Goal: Information Seeking & Learning: Learn about a topic

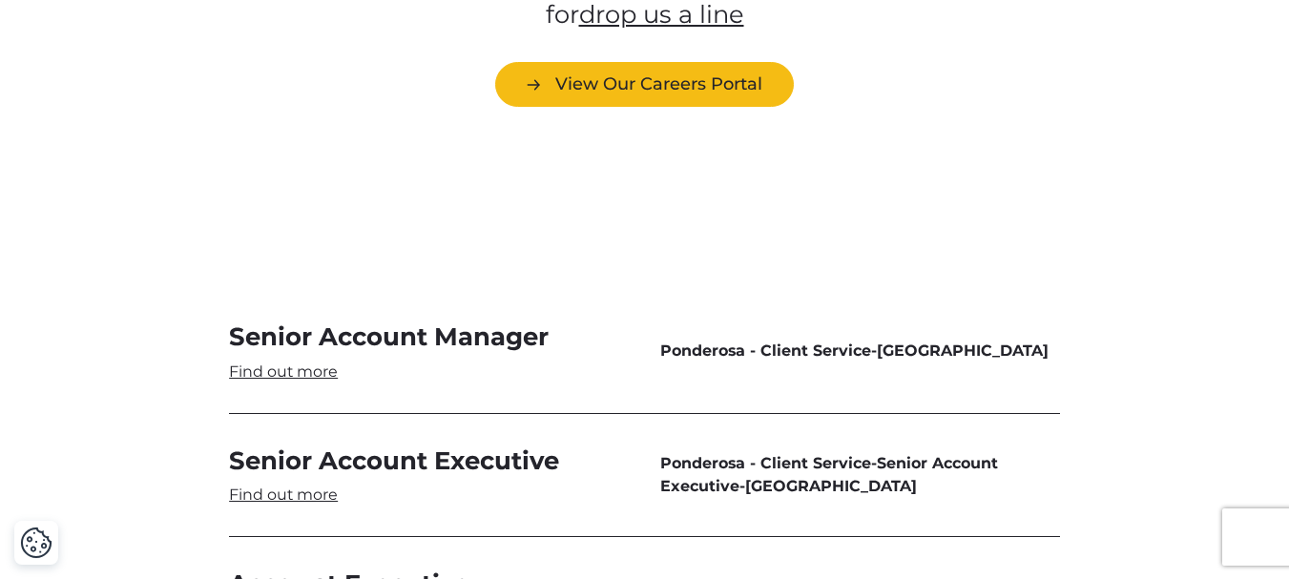
scroll to position [5493, 0]
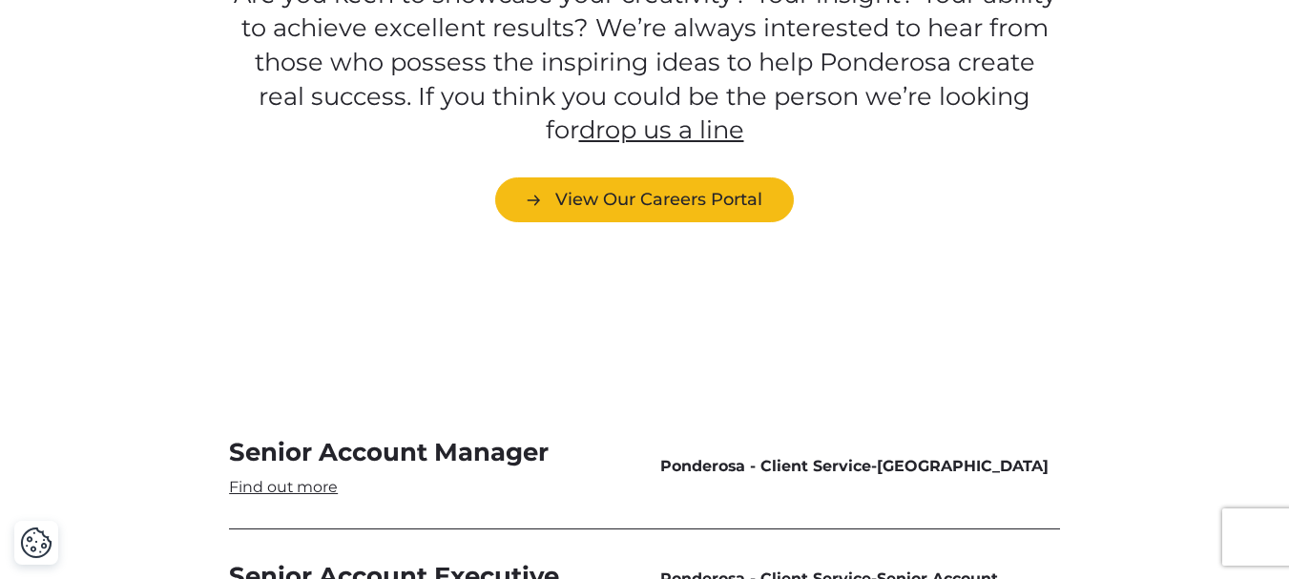
scroll to position [5332, 0]
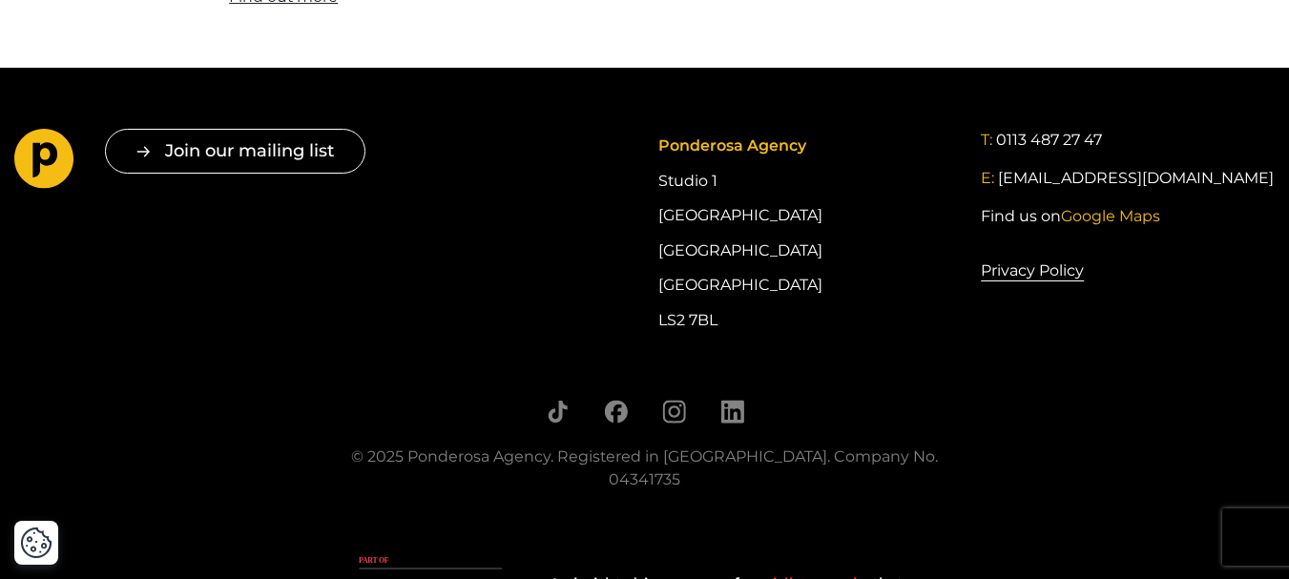
scroll to position [6135, 0]
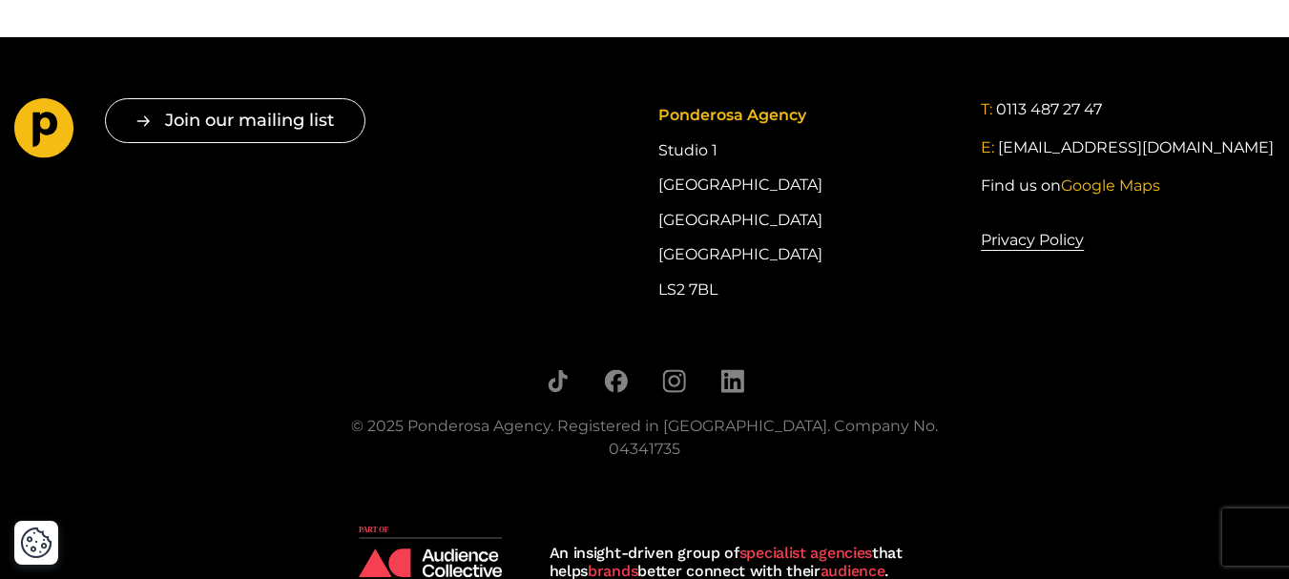
click at [414, 526] on img at bounding box center [430, 552] width 143 height 52
